Goal: Check status

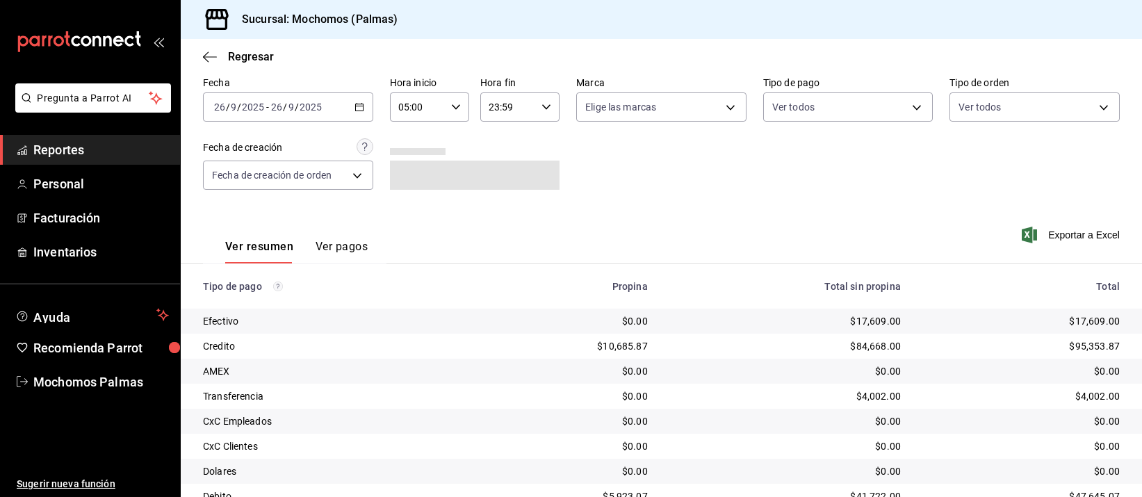
scroll to position [141, 0]
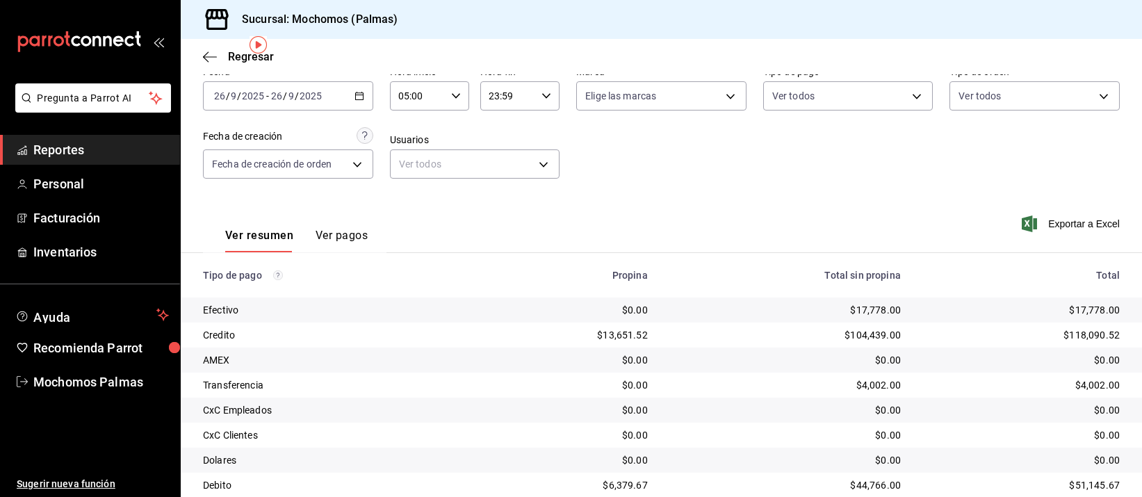
scroll to position [141, 0]
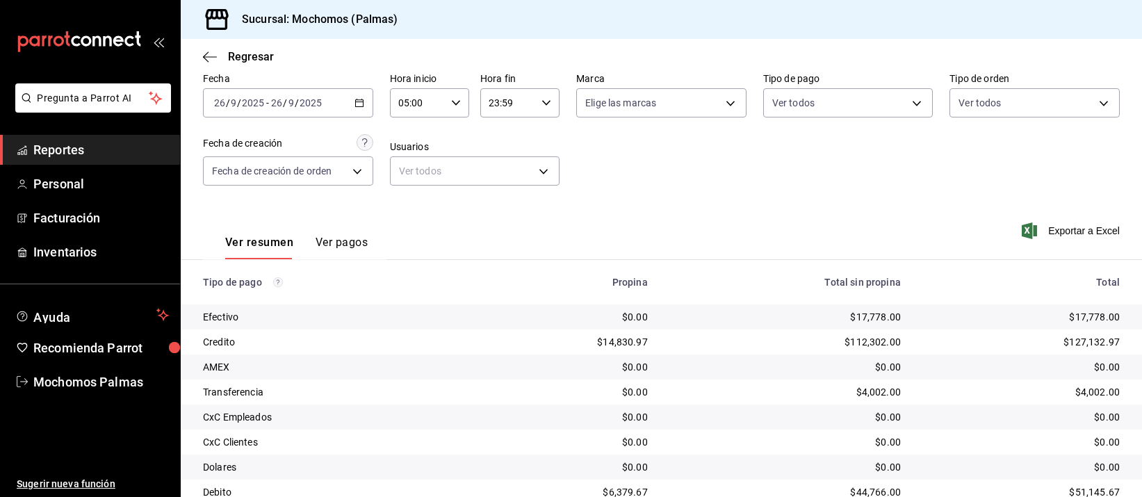
scroll to position [141, 0]
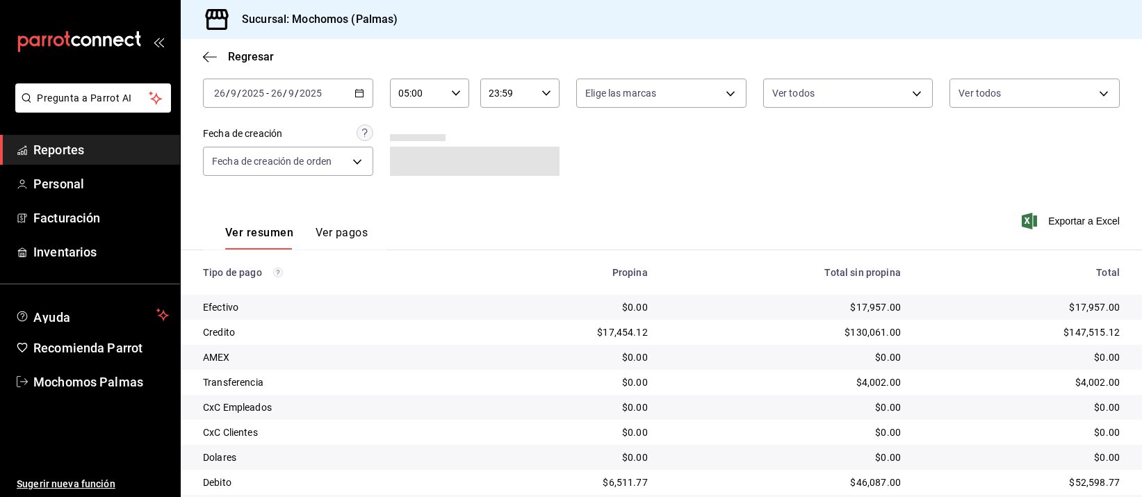
scroll to position [141, 0]
